Goal: Navigation & Orientation: Find specific page/section

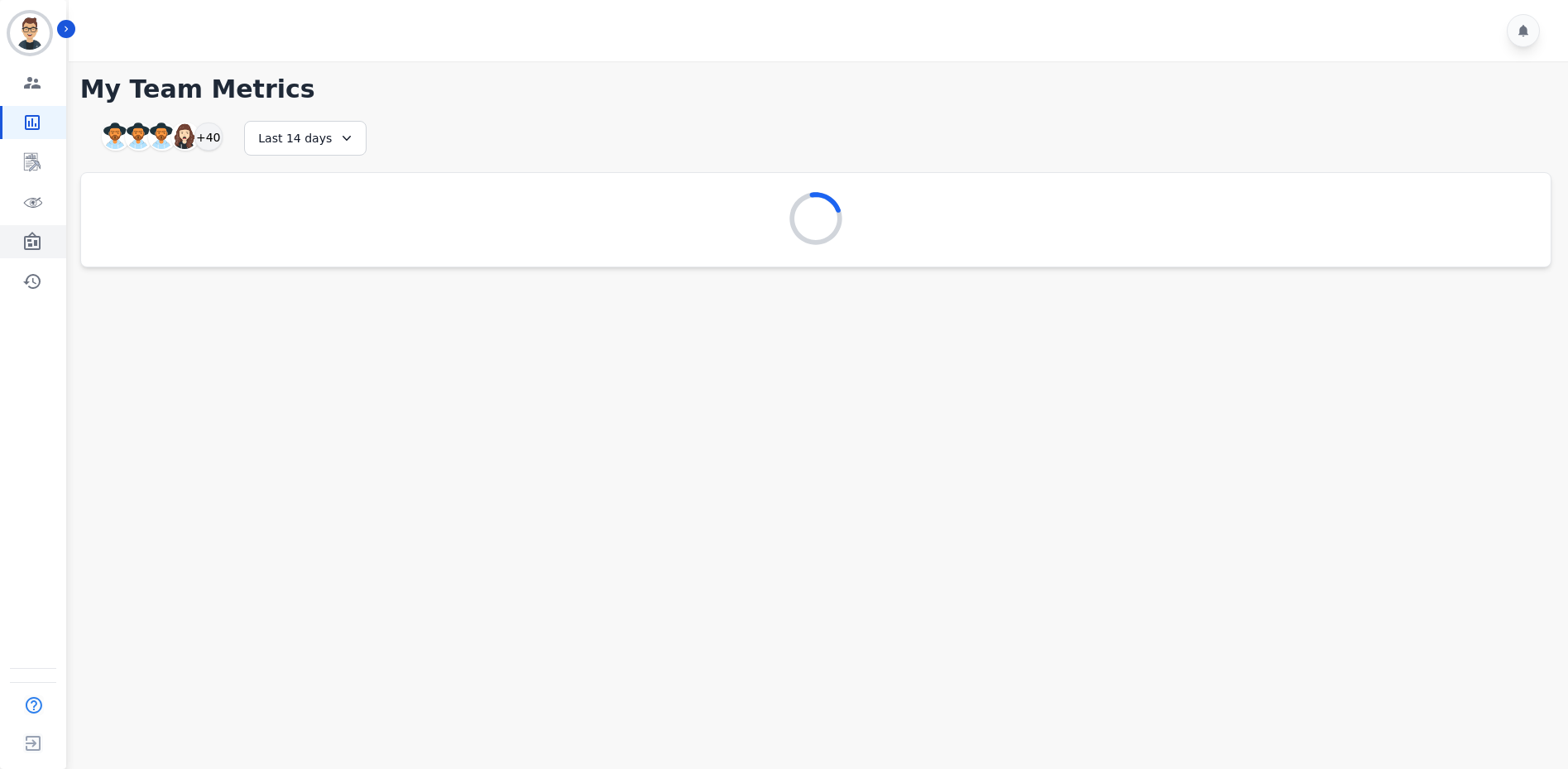
click at [31, 232] on icon "Sidebar" at bounding box center [32, 240] width 17 height 18
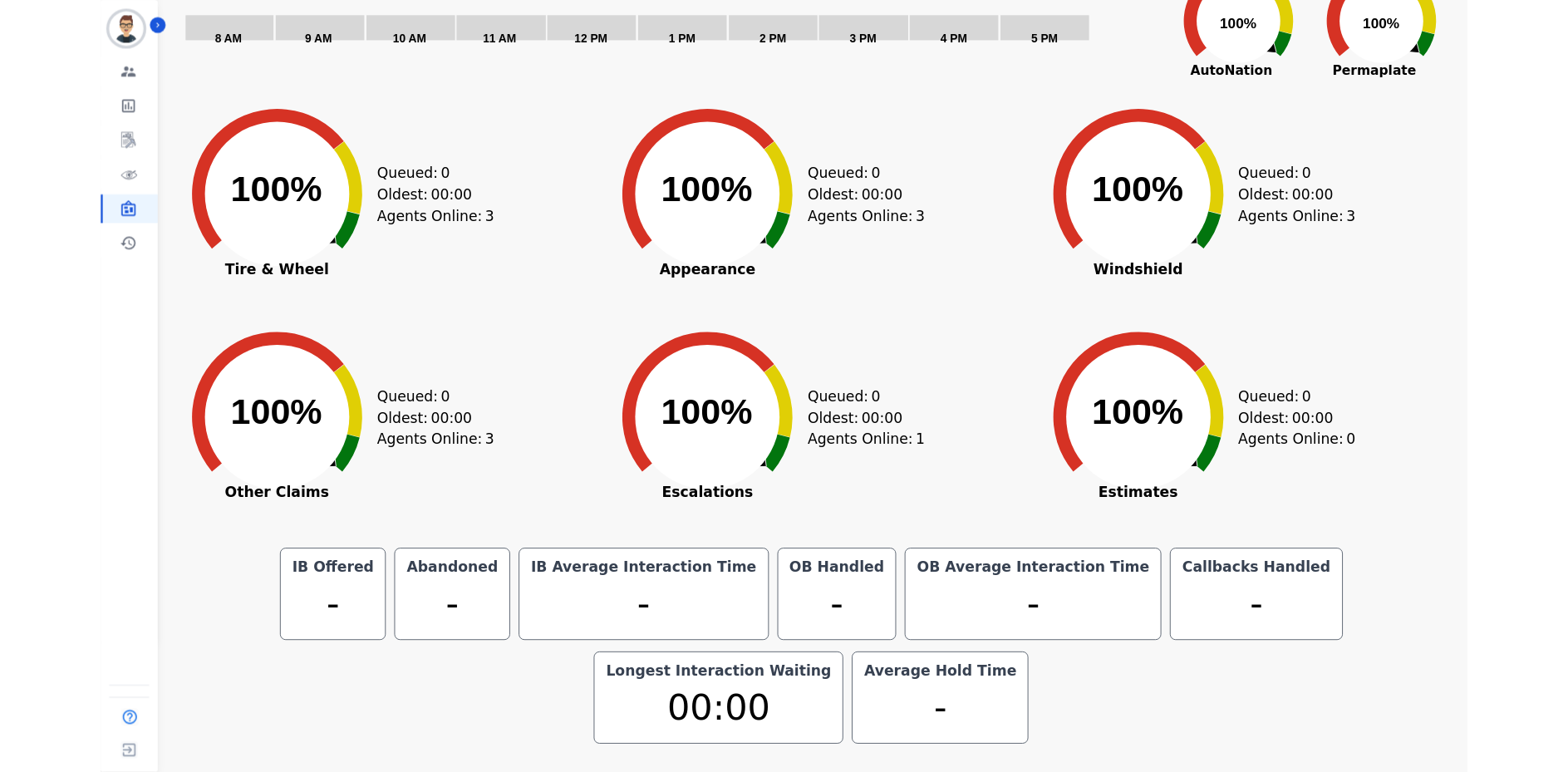
scroll to position [70, 0]
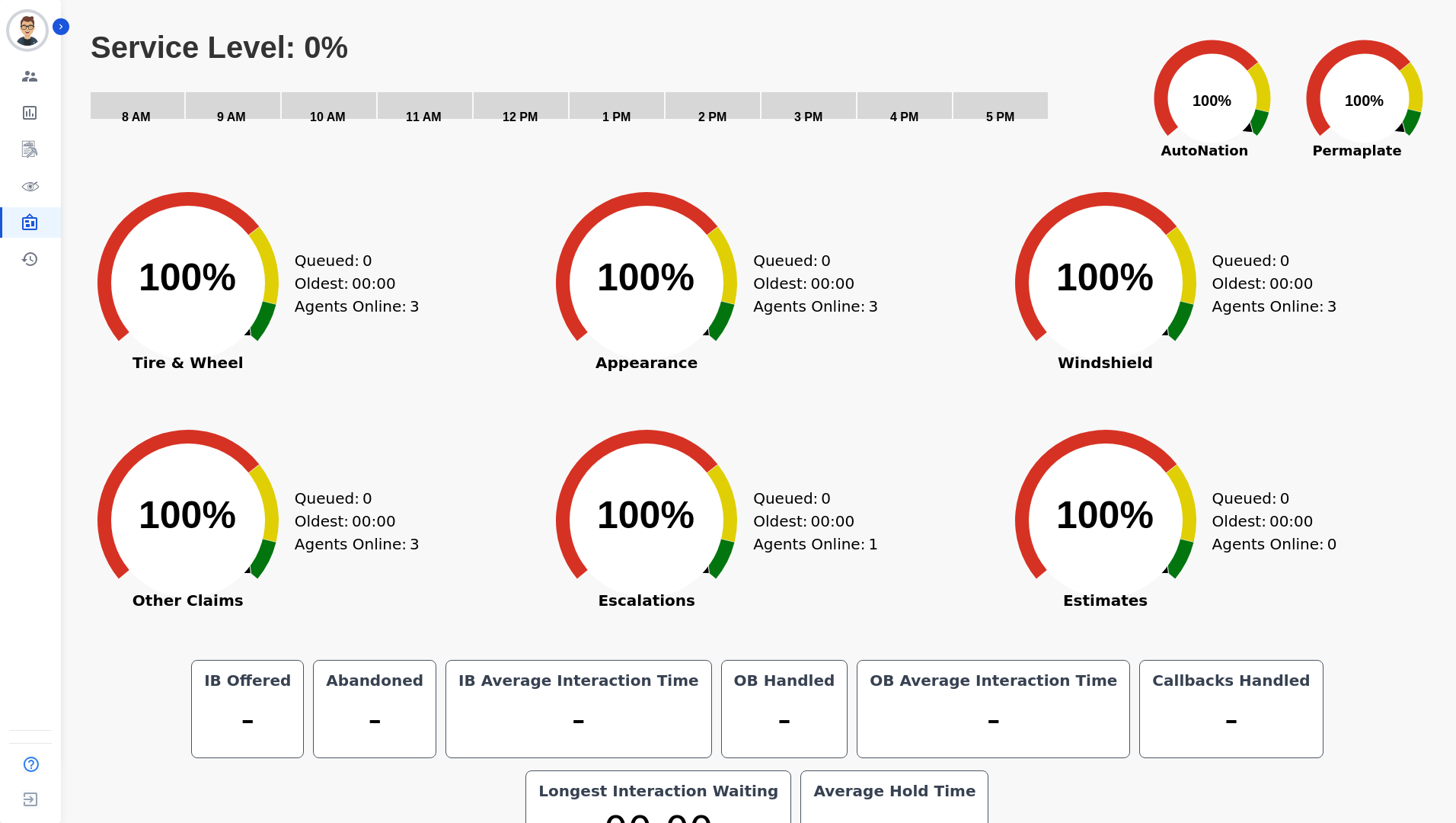
click at [922, 356] on div "Created with Highcharts 10.3.3 100% ​ 100% Appearance Queued: 0 Oldest: 00:00 A…" at bounding box center [757, 308] width 450 height 229
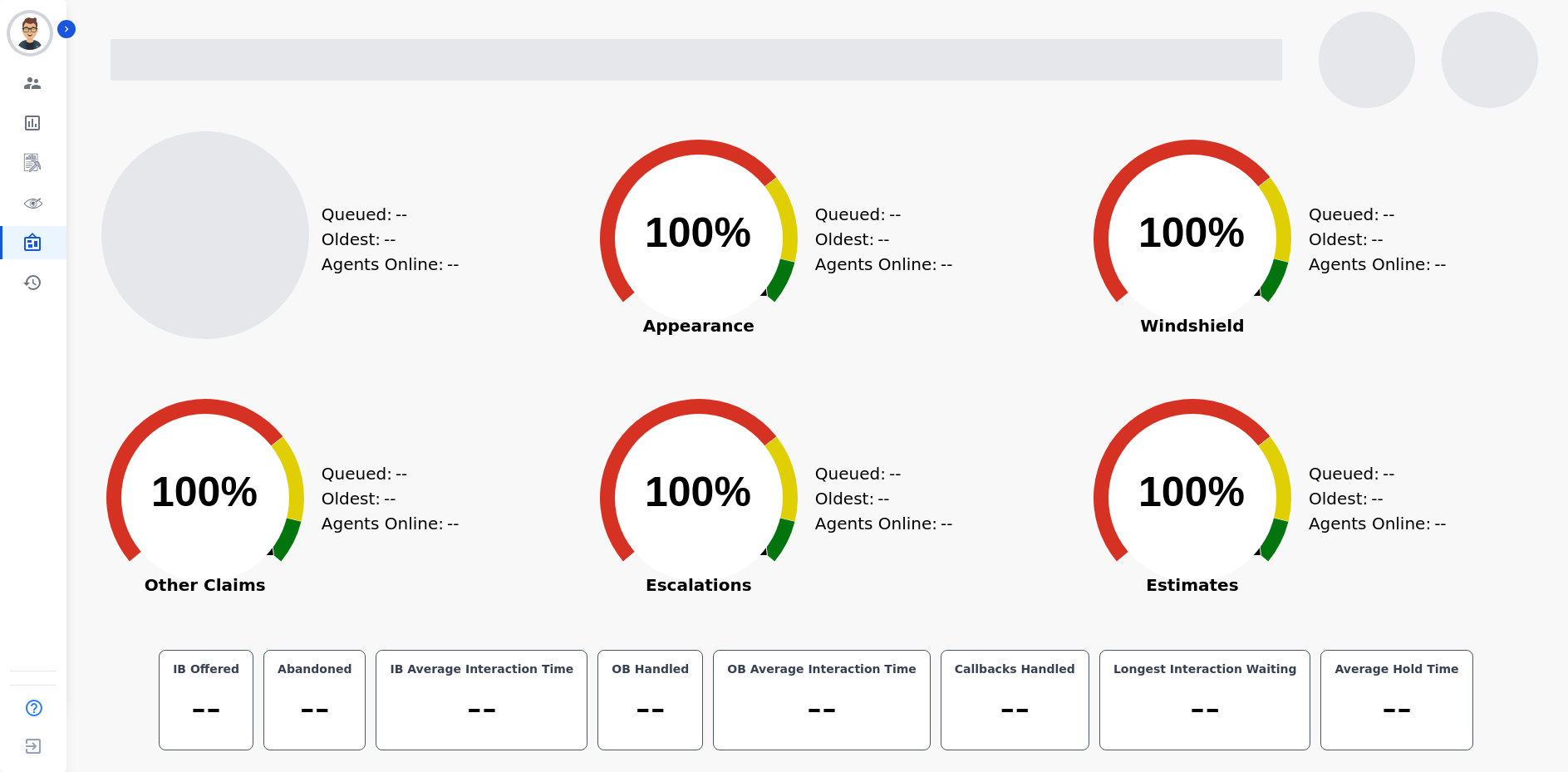
scroll to position [0, 0]
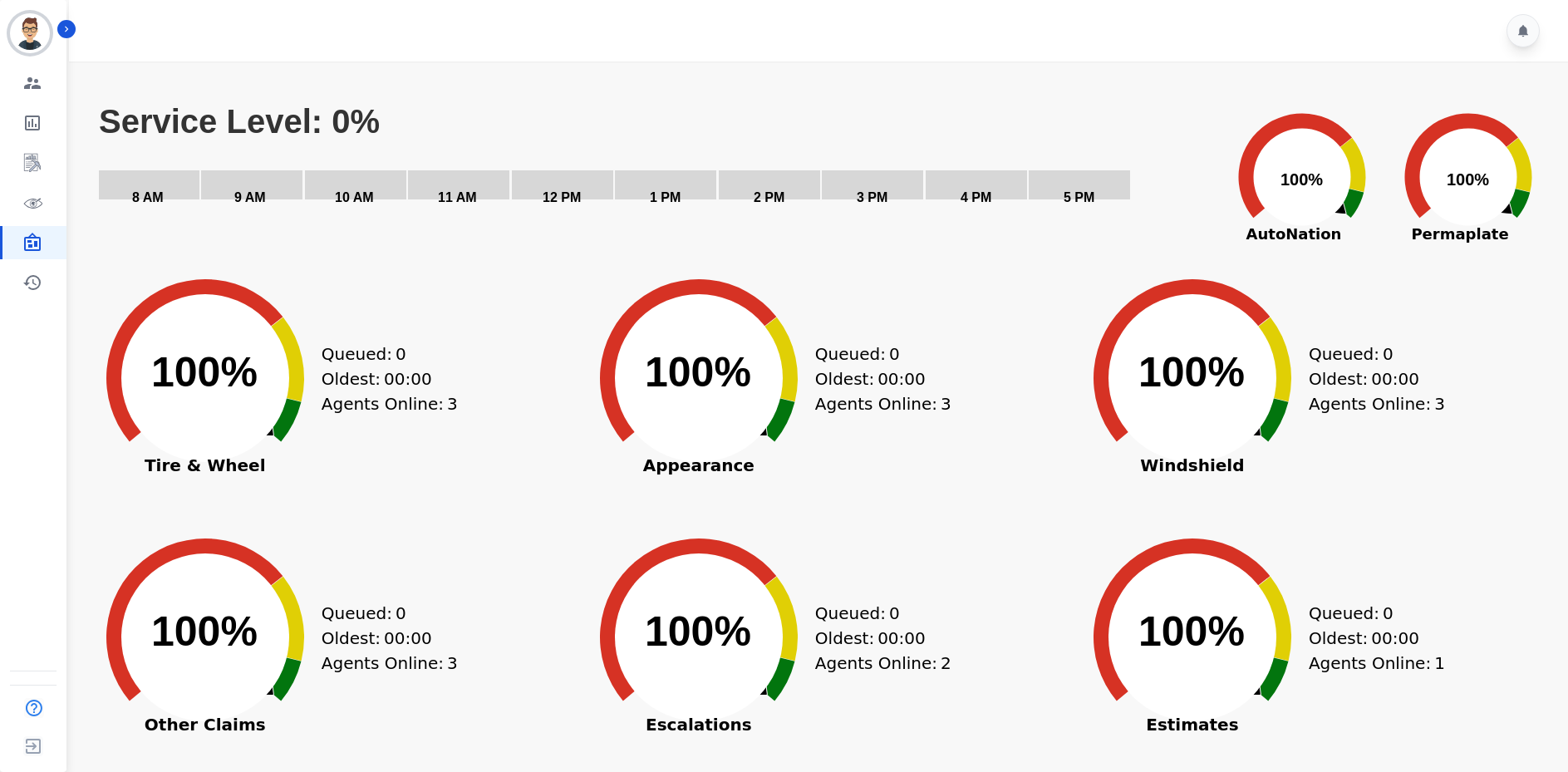
drag, startPoint x: 547, startPoint y: 100, endPoint x: 661, endPoint y: 70, distance: 117.9
click at [547, 100] on div "Created with Highcharts 10.3.3 Service Level: 0% 5 PM 4 PM 3 PM 2 PM 1 PM 12 PM…" at bounding box center [824, 164] width 1455 height 166
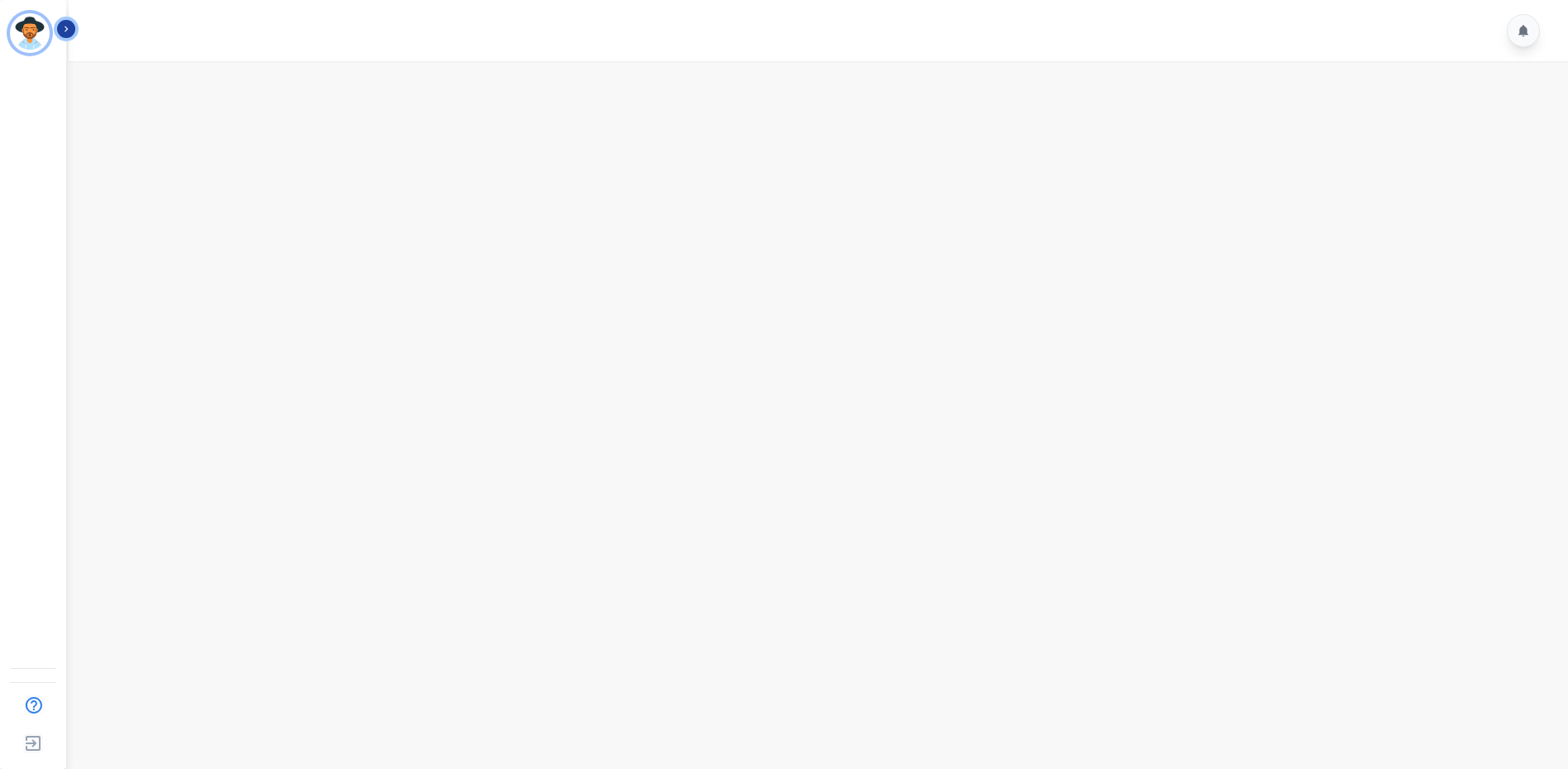
click at [69, 32] on icon "Sidebar" at bounding box center [66, 29] width 11 height 11
click at [209, 24] on icon "Sidebar" at bounding box center [211, 29] width 11 height 11
click at [62, 29] on icon "Sidebar" at bounding box center [66, 29] width 11 height 11
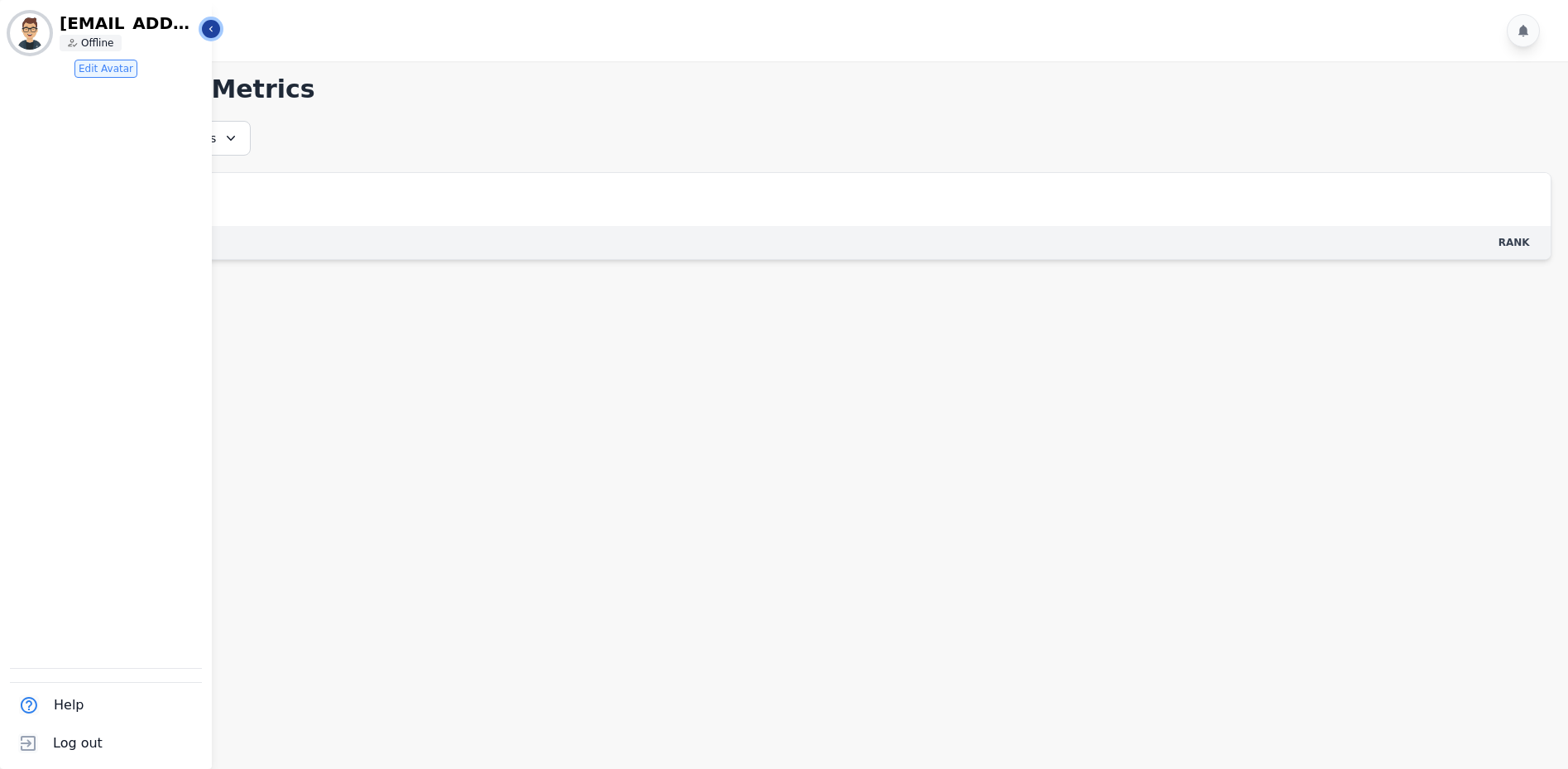
click at [206, 28] on icon "Sidebar" at bounding box center [211, 29] width 11 height 11
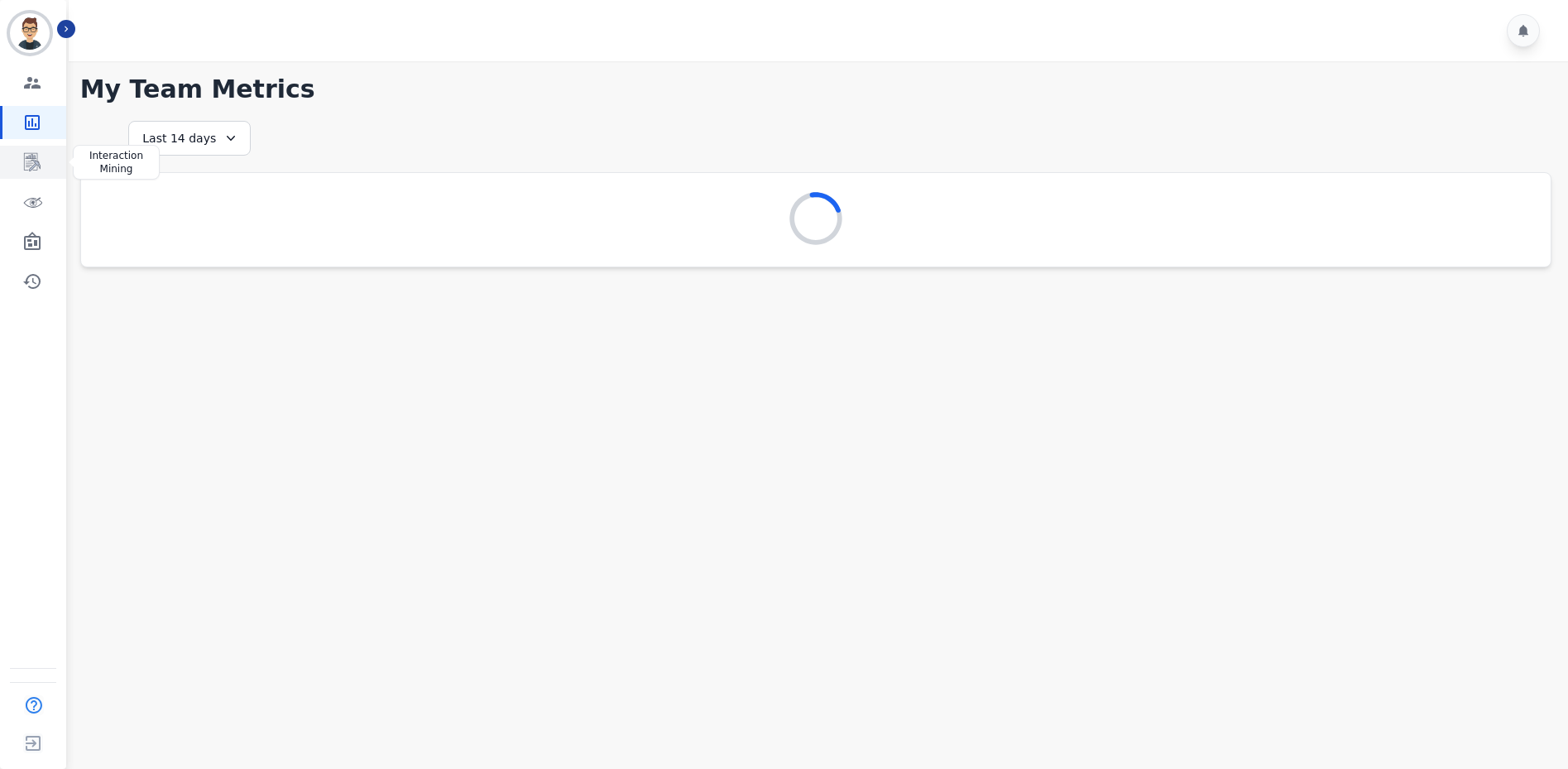
click at [44, 170] on link "Sidebar" at bounding box center [35, 162] width 64 height 33
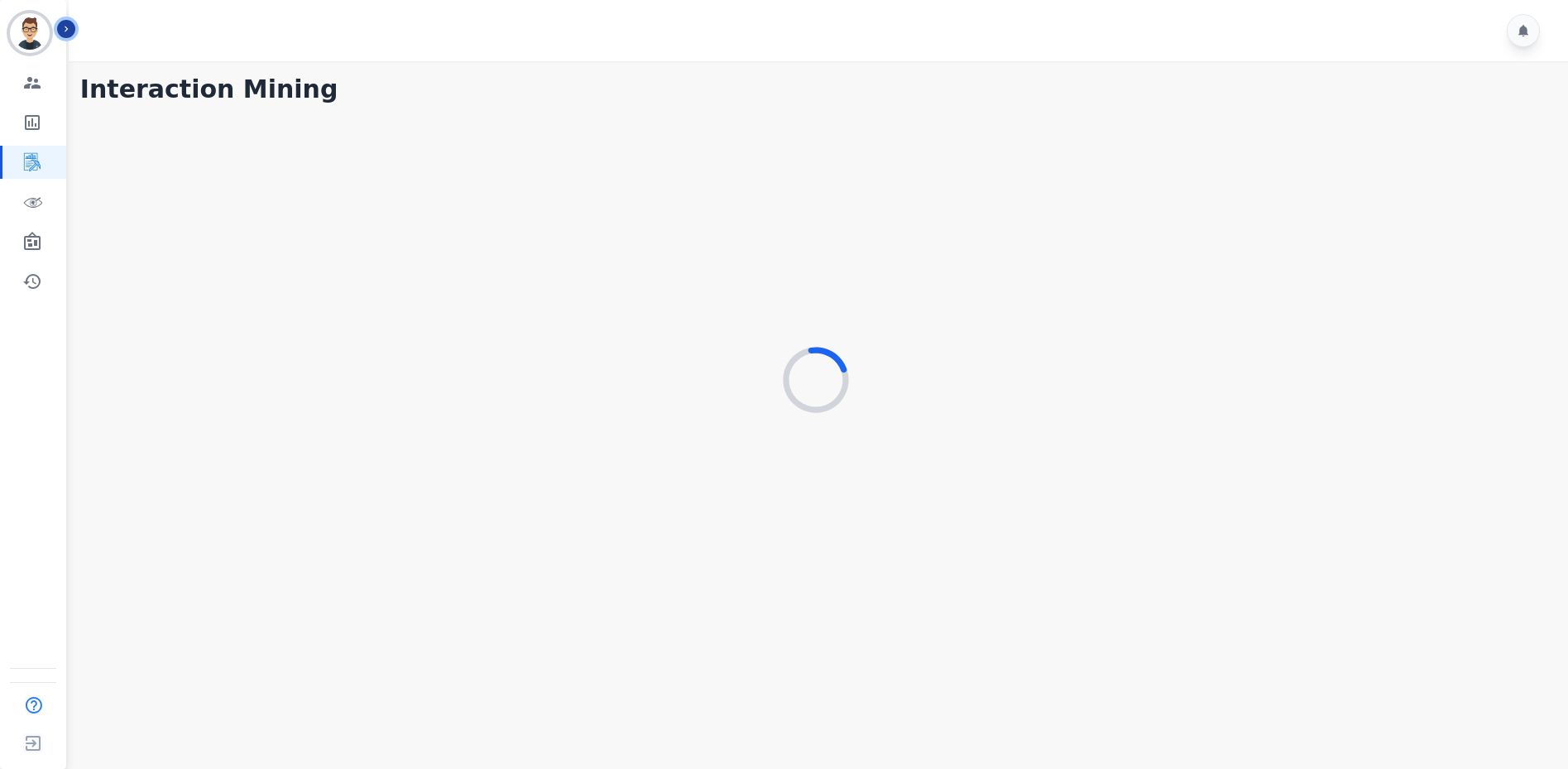
click at [70, 29] on icon "Sidebar" at bounding box center [66, 29] width 11 height 11
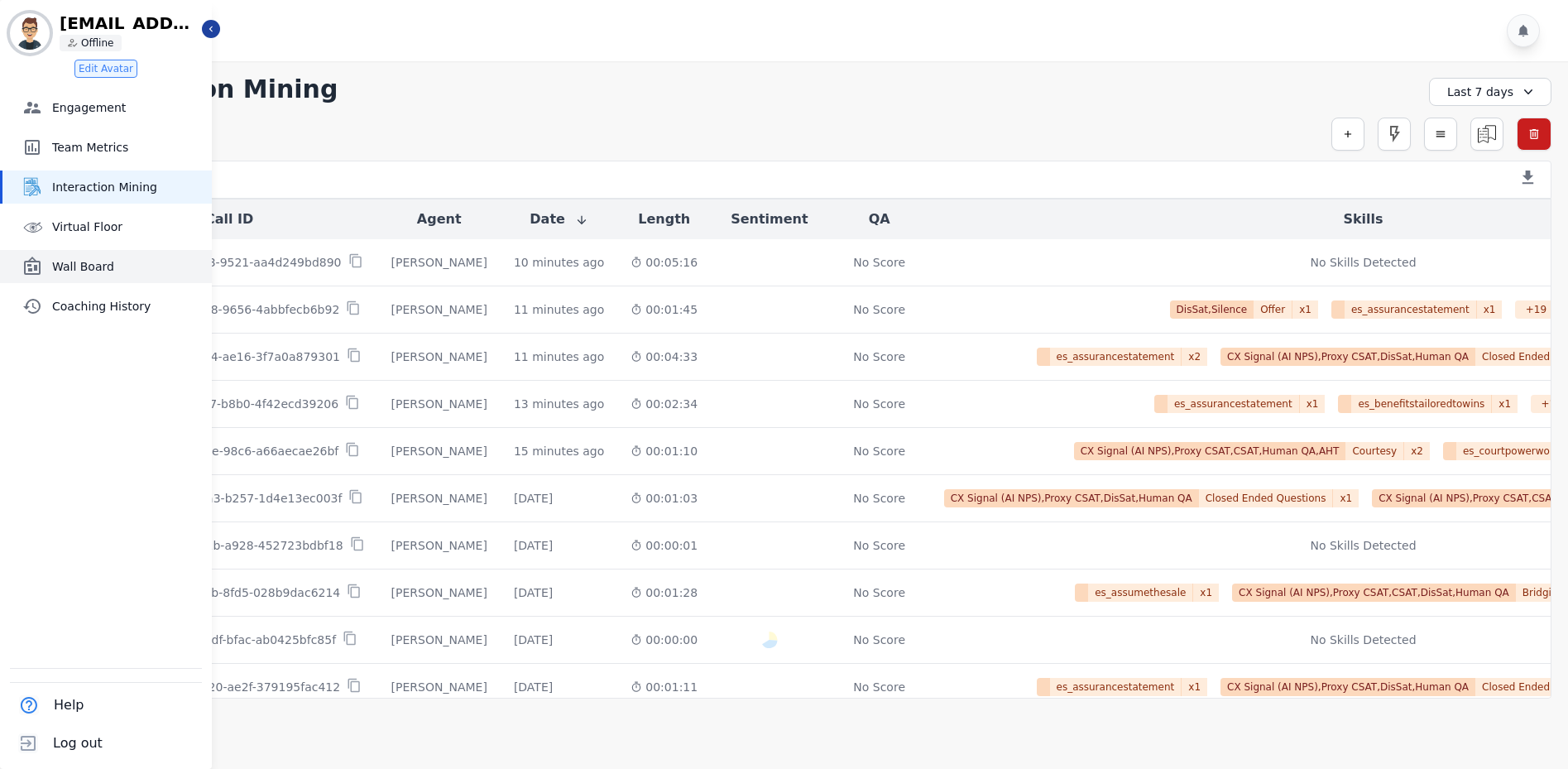
click at [89, 264] on span "Wall Board" at bounding box center [128, 266] width 153 height 17
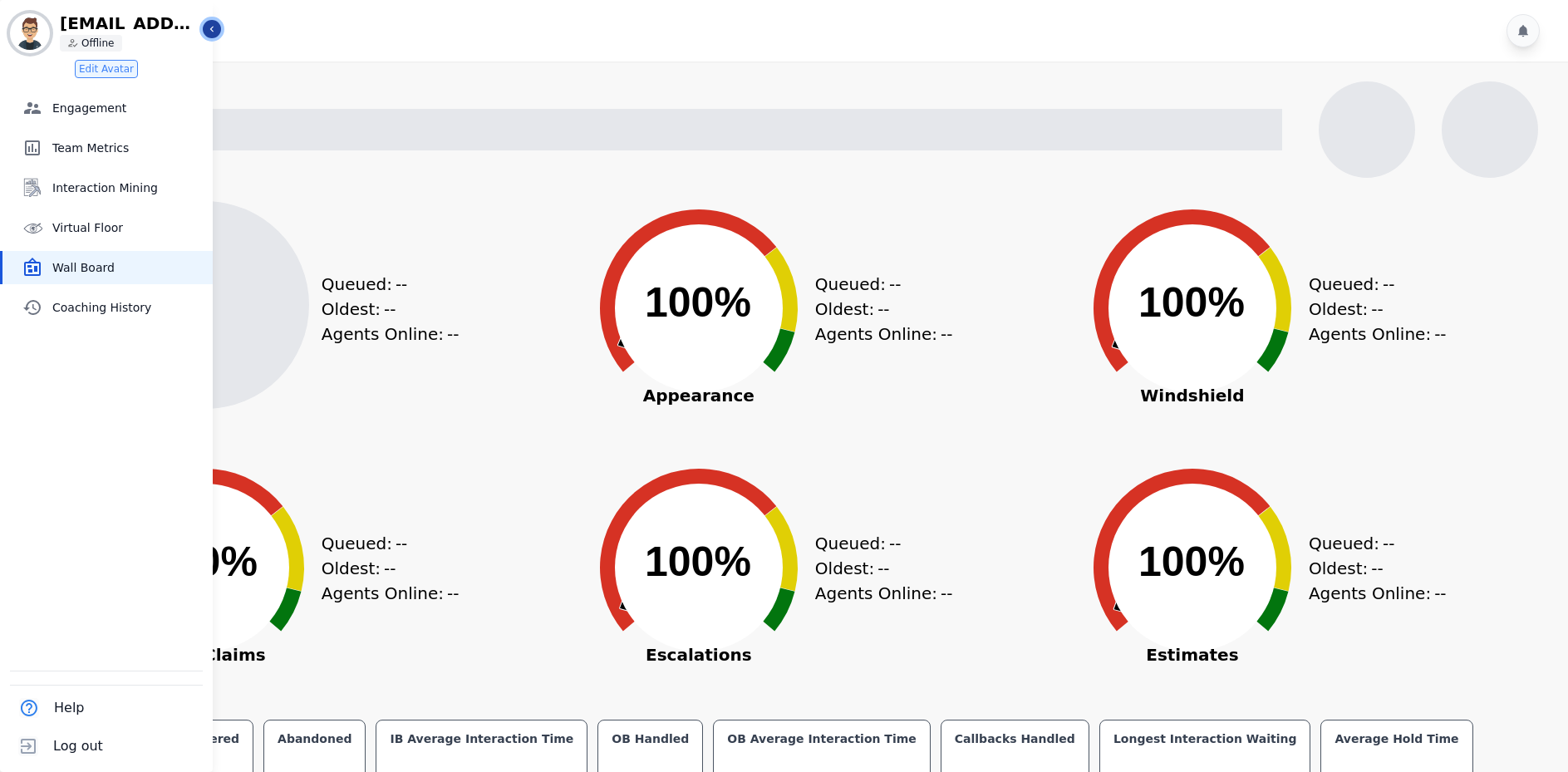
click at [217, 33] on button "Icon description" at bounding box center [212, 28] width 18 height 18
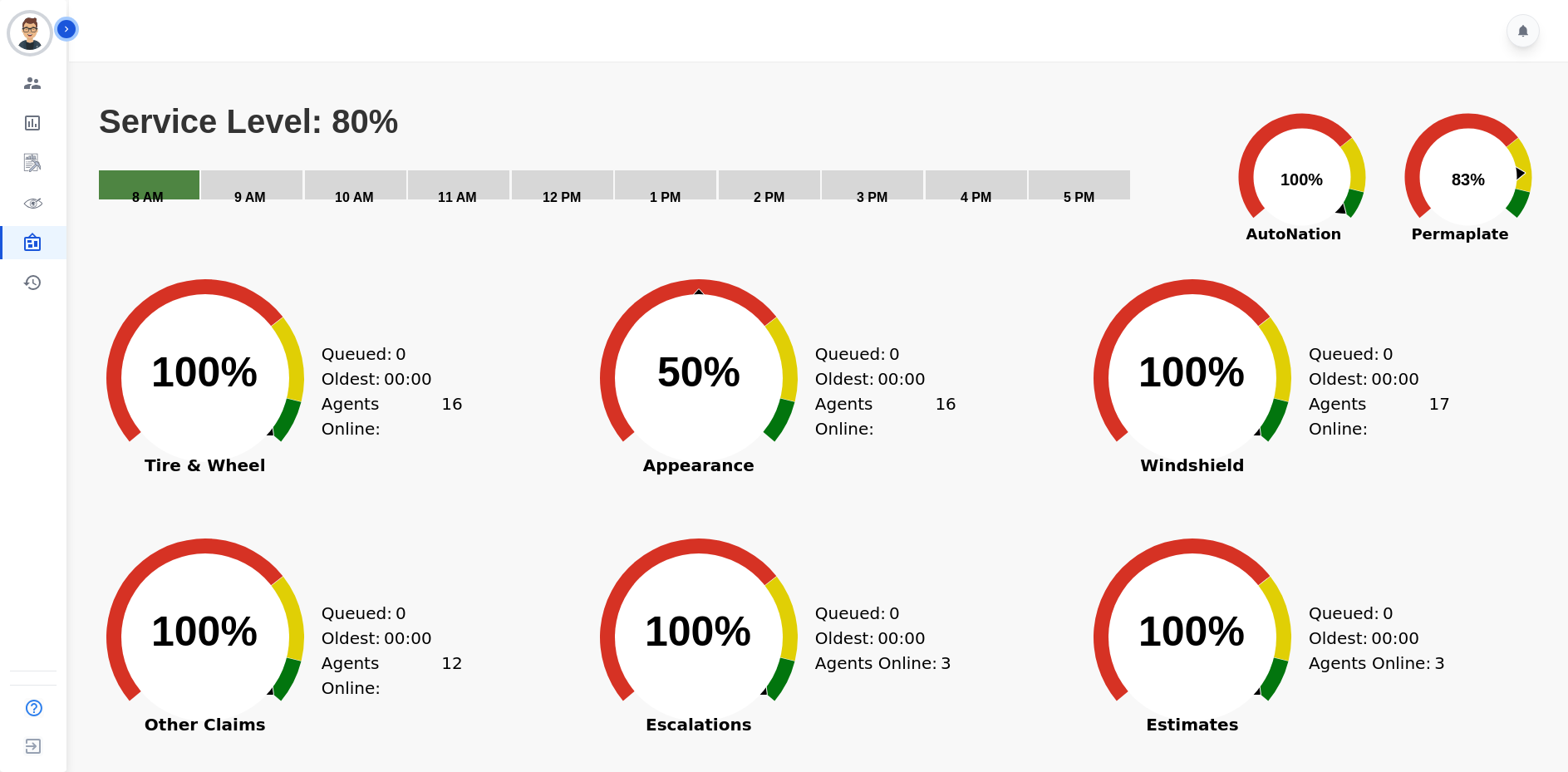
click at [333, 113] on text "Service Level: 80%" at bounding box center [249, 121] width 300 height 37
click at [5, 433] on div "[EMAIL_ADDRESS][PERSON_NAME][DOMAIN_NAME] ID: [EMAIL_ADDRESS][PERSON_NAME][DOMA…" at bounding box center [33, 386] width 66 height 772
click at [834, 112] on rect "Service Level: 88.9%" at bounding box center [656, 164] width 1118 height 125
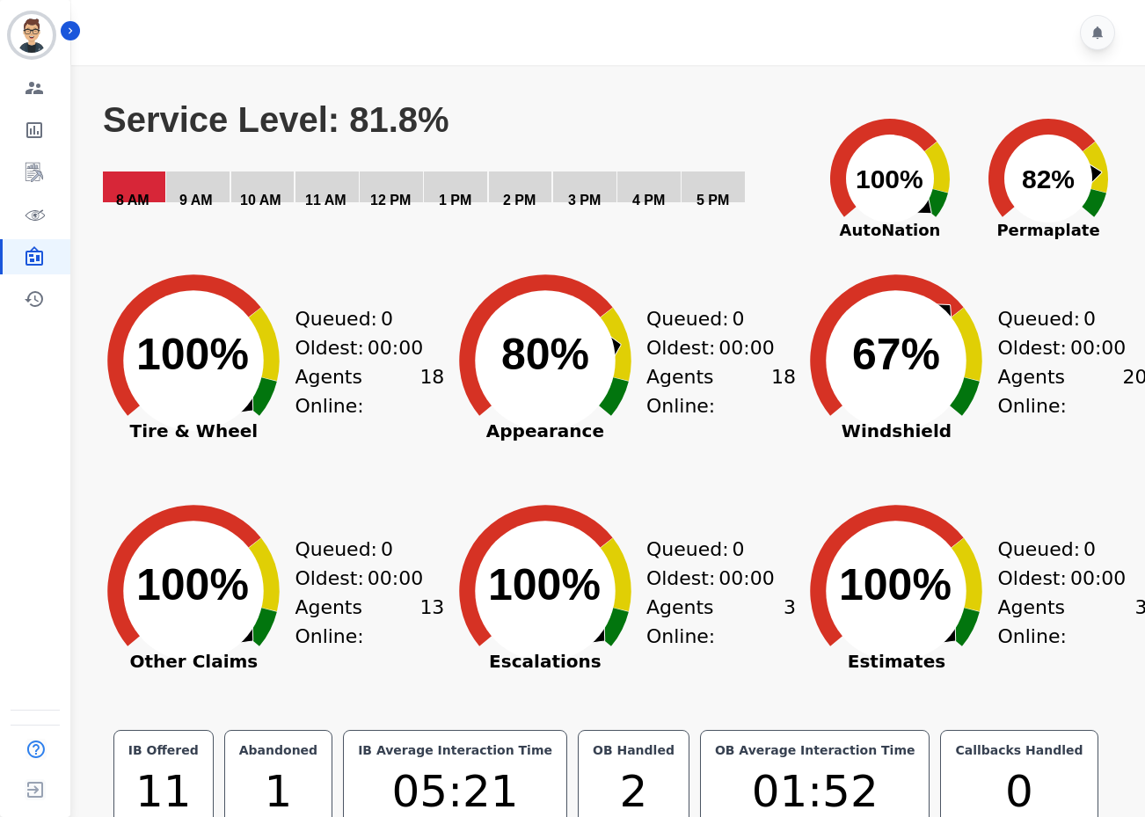
click at [397, 120] on text "Service Level: 81.8%" at bounding box center [276, 119] width 346 height 39
